Goal: Transaction & Acquisition: Purchase product/service

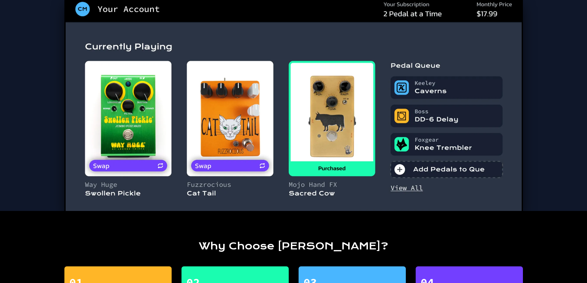
scroll to position [585, 0]
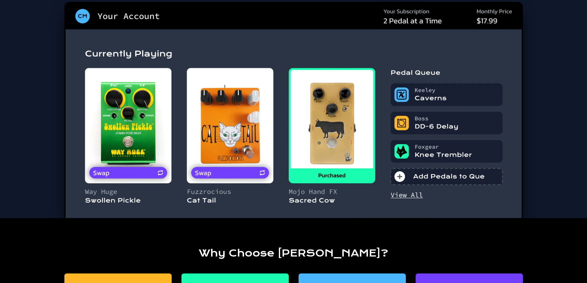
click at [122, 103] on img at bounding box center [293, 110] width 458 height 217
click at [131, 195] on img at bounding box center [293, 110] width 458 height 217
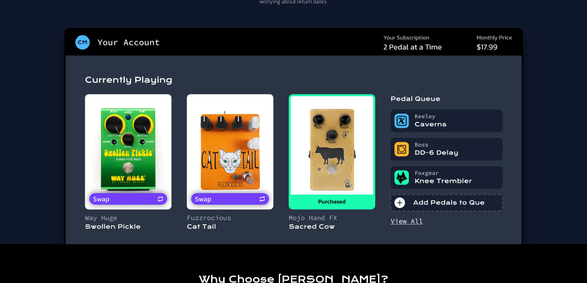
scroll to position [555, 0]
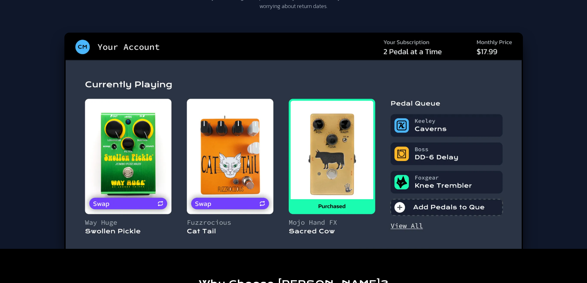
click at [138, 201] on img at bounding box center [293, 141] width 458 height 217
click at [139, 203] on img at bounding box center [293, 141] width 458 height 217
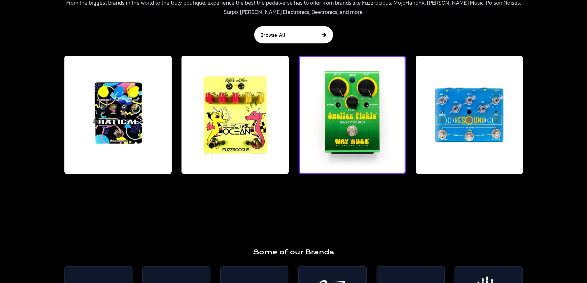
scroll to position [1047, 0]
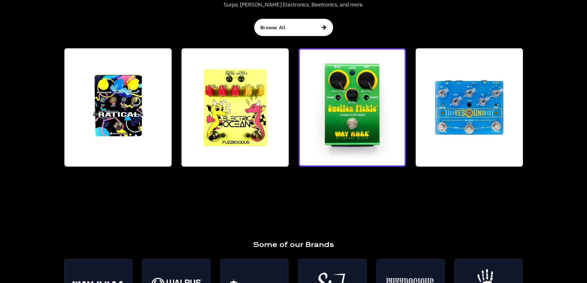
click at [358, 119] on img at bounding box center [352, 107] width 107 height 118
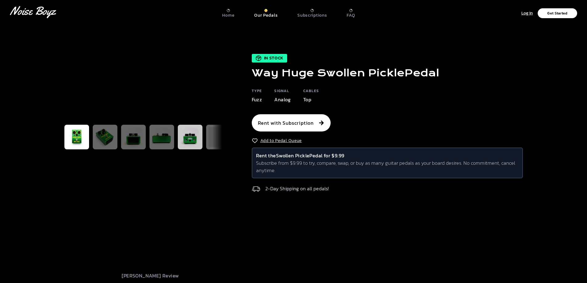
click at [180, 147] on img at bounding box center [190, 137] width 20 height 20
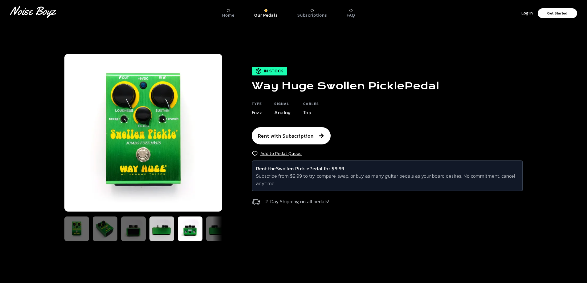
click at [168, 231] on img at bounding box center [162, 229] width 20 height 20
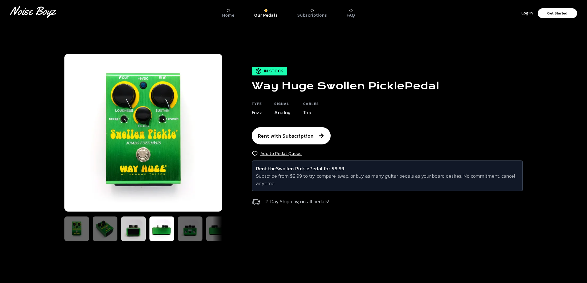
click at [130, 234] on img at bounding box center [134, 229] width 20 height 20
drag, startPoint x: 181, startPoint y: 246, endPoint x: 224, endPoint y: 246, distance: 42.2
click at [223, 246] on div "In Stock Way Huge Swollen Pickle Pedal Type Fuzz Signal Analog Cables Top Rent …" at bounding box center [293, 147] width 473 height 246
